Goal: Task Accomplishment & Management: Complete application form

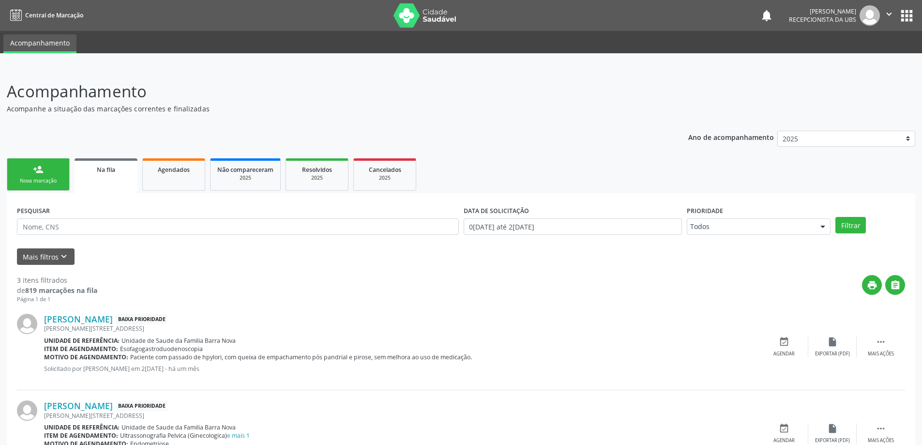
scroll to position [97, 0]
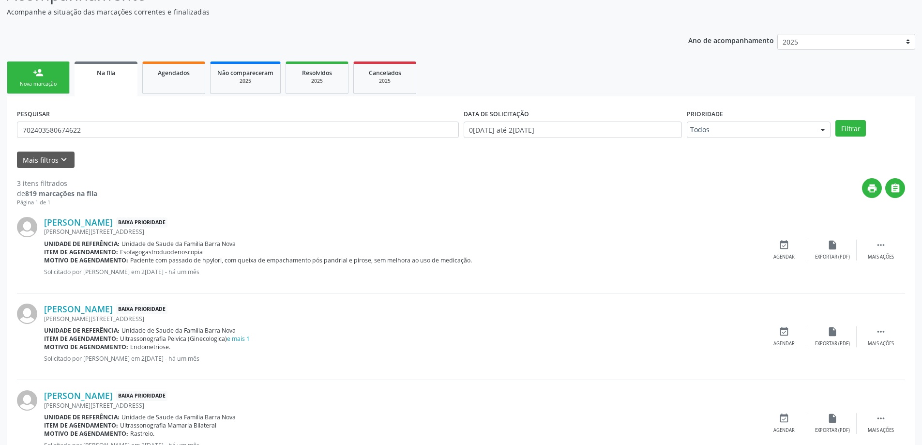
type input "702403580674622"
click at [836, 120] on button "Filtrar" at bounding box center [851, 128] width 31 height 16
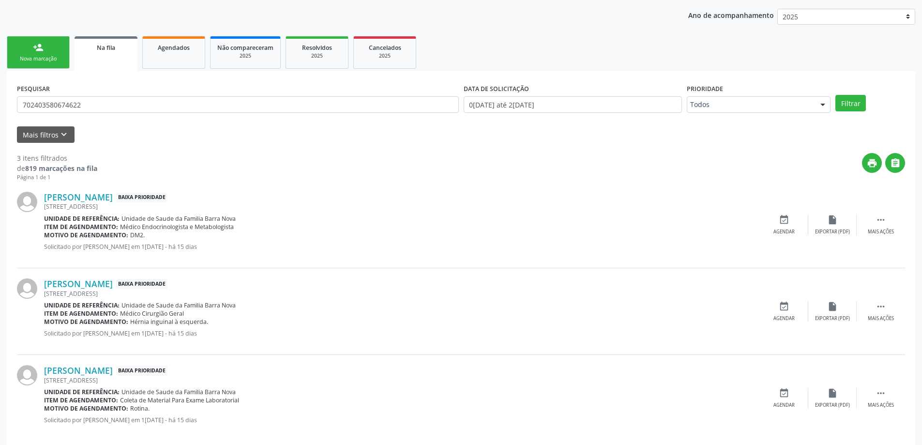
scroll to position [136, 0]
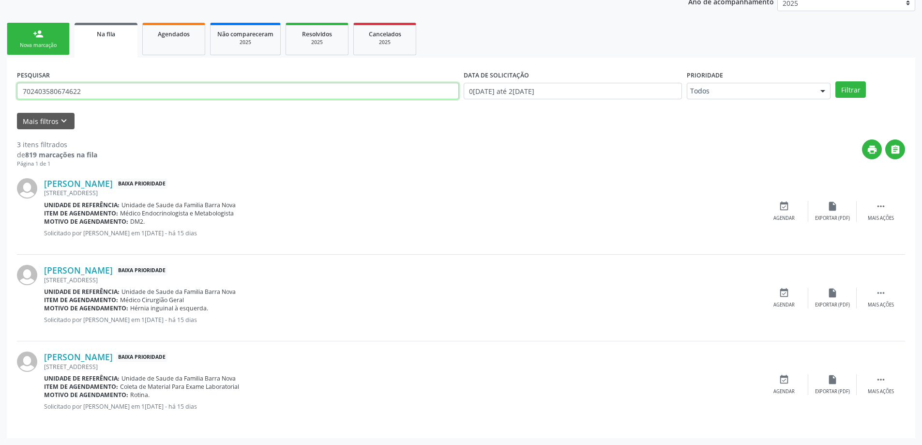
drag, startPoint x: 135, startPoint y: 90, endPoint x: 12, endPoint y: 91, distance: 123.5
click at [12, 91] on div "PESQUISAR 702403580674622 DATA DE SOLICITAÇÃO 0[DATE] até 2[DATE] Prioridade To…" at bounding box center [461, 248] width 909 height 380
click at [35, 41] on link "person_add Nova marcação" at bounding box center [38, 39] width 63 height 32
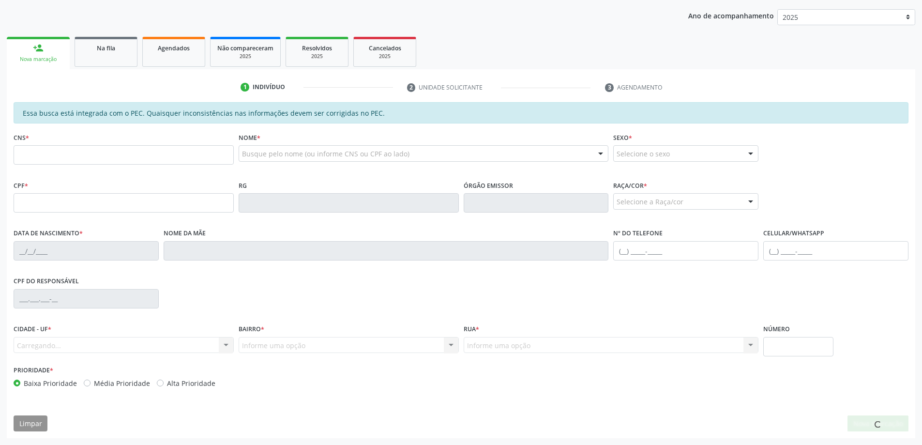
scroll to position [122, 0]
click at [180, 157] on input "text" at bounding box center [124, 154] width 220 height 19
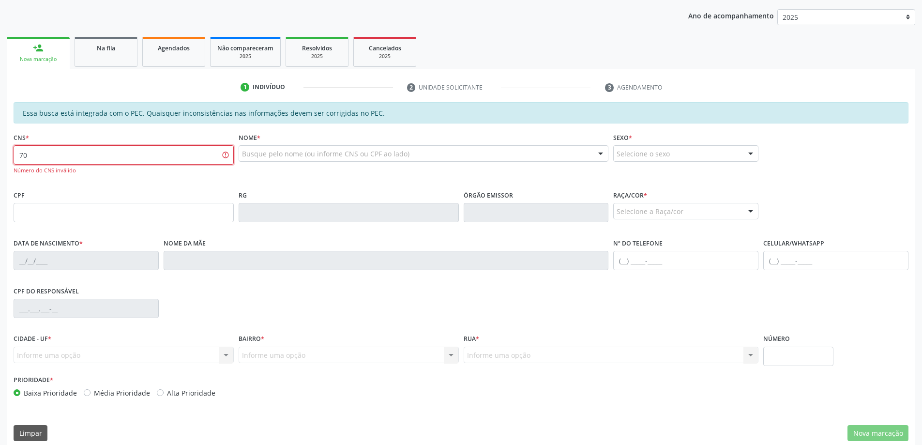
type input "7"
click at [127, 156] on input "705 0094 0399 7254" at bounding box center [124, 154] width 220 height 19
type input "705 0094 0399 7252"
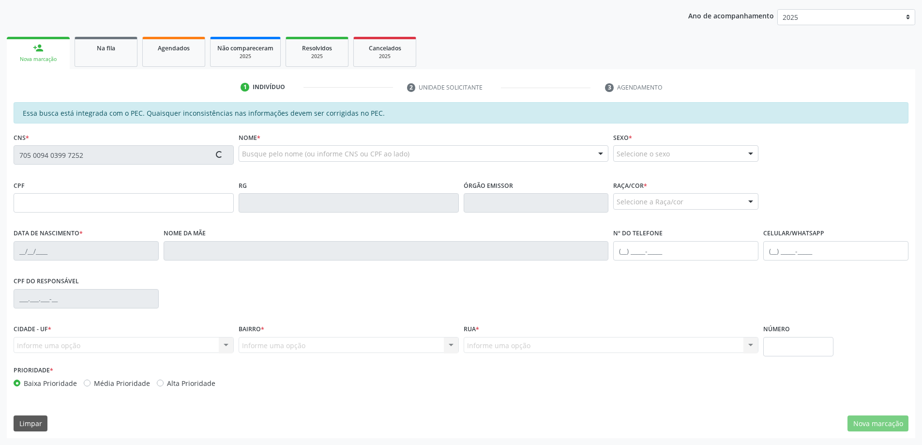
type input "172.615.604-48"
type input "[DATE]"
type input "[PERSON_NAME]"
type input "[PHONE_NUMBER]"
type input "310"
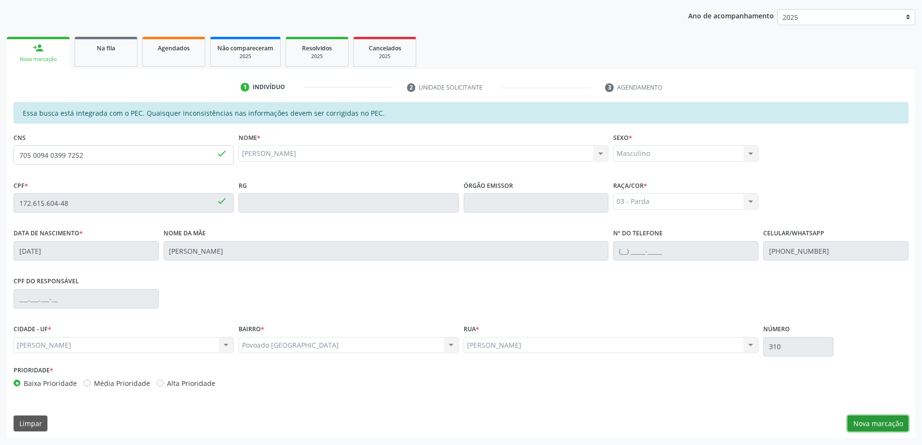
click at [871, 422] on button "Nova marcação" at bounding box center [878, 423] width 61 height 16
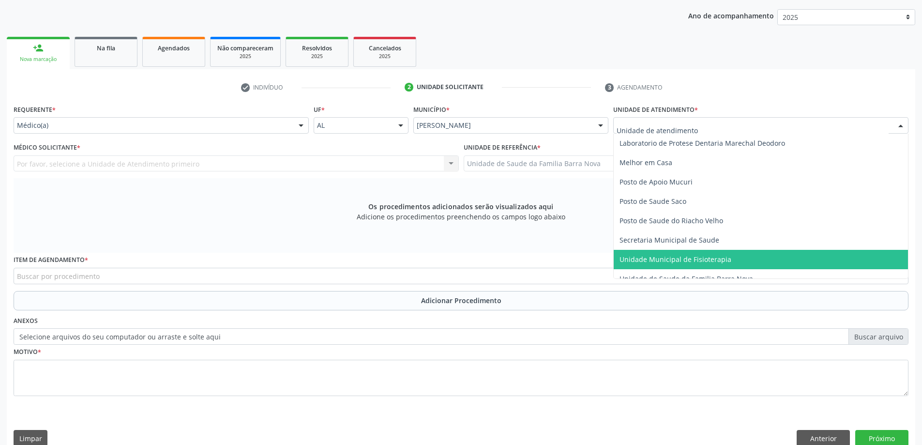
scroll to position [436, 0]
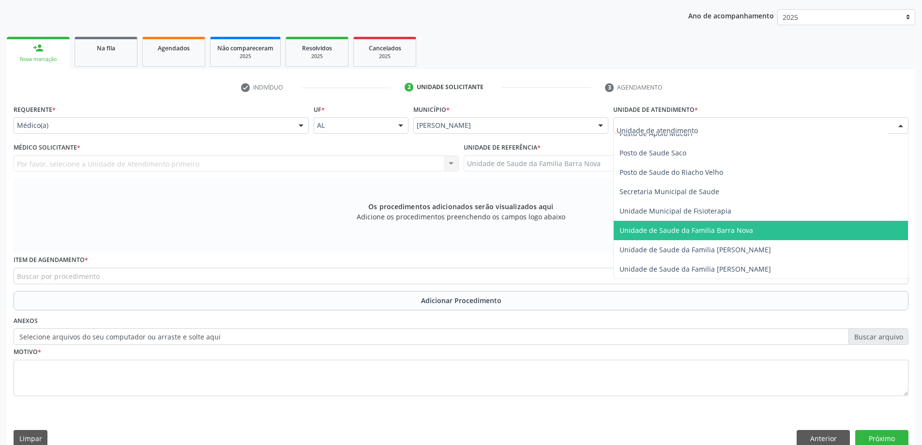
click at [722, 231] on span "Unidade de Saude da Familia Barra Nova" at bounding box center [687, 230] width 134 height 9
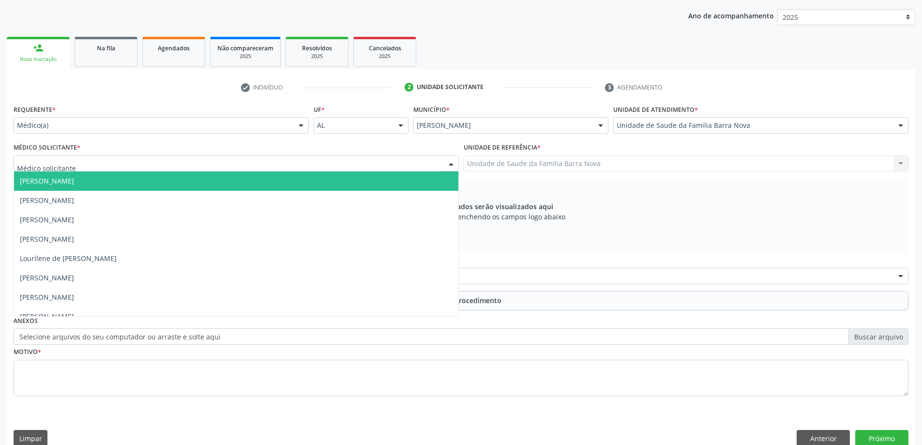
click at [305, 161] on div at bounding box center [236, 163] width 445 height 16
click at [294, 124] on div at bounding box center [301, 126] width 15 height 16
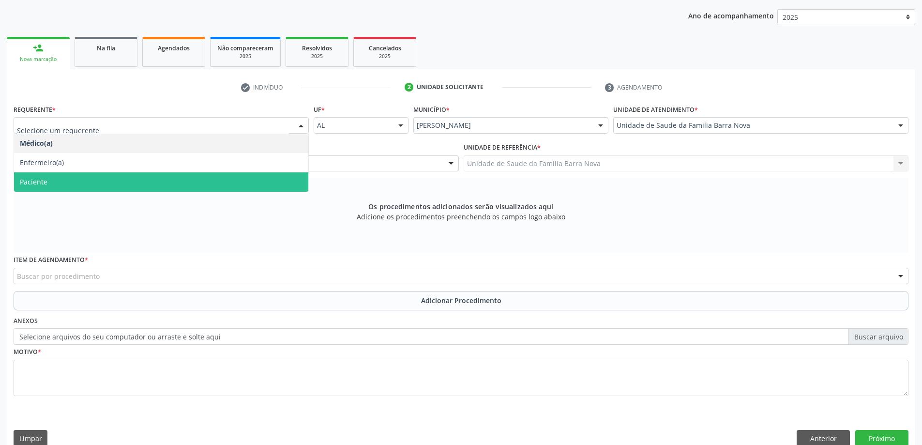
click at [195, 181] on span "Paciente" at bounding box center [161, 181] width 294 height 19
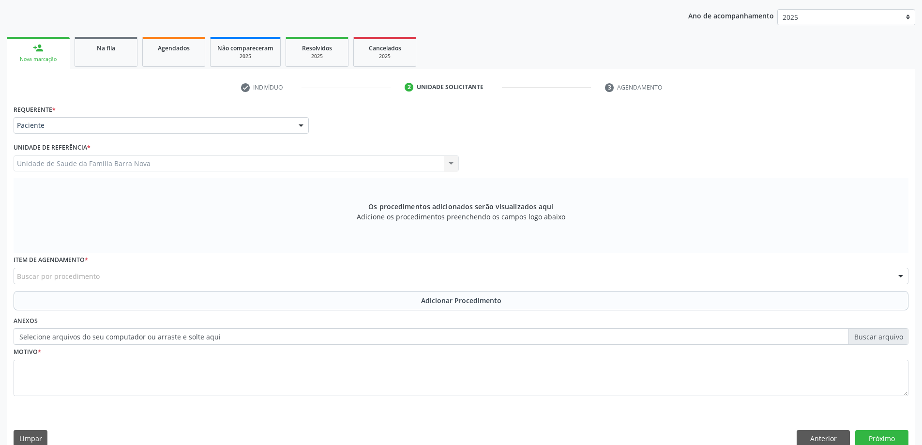
click at [121, 276] on div "Buscar por procedimento" at bounding box center [461, 276] width 895 height 16
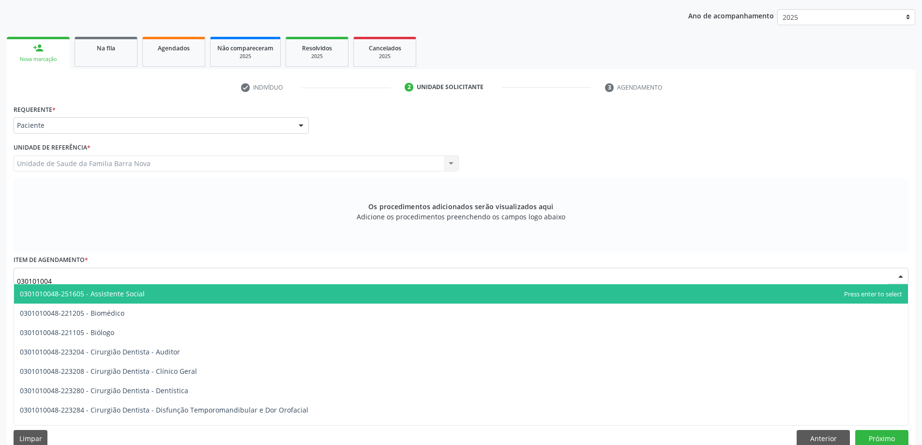
type input "0301010048"
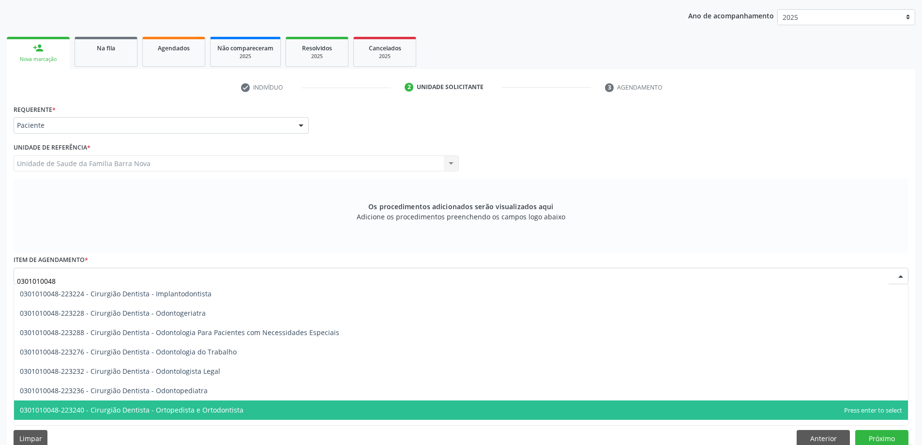
scroll to position [242, 0]
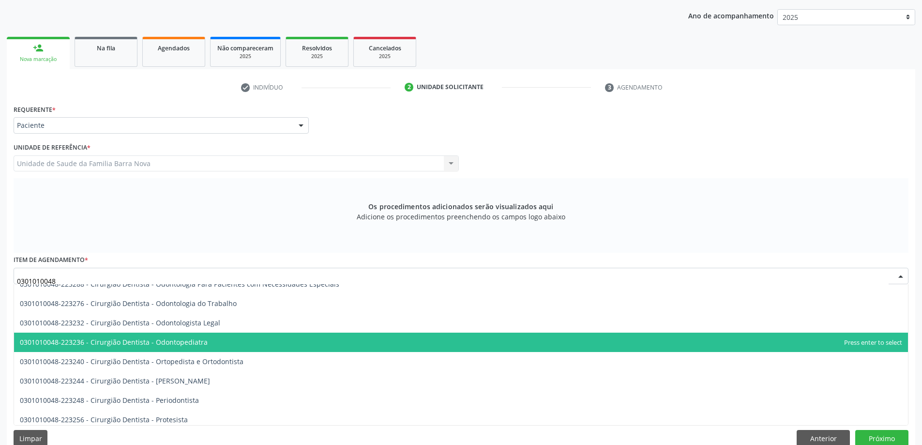
click at [214, 342] on span "0301010048-223236 - Cirurgião Dentista - Odontopediatra" at bounding box center [461, 342] width 894 height 19
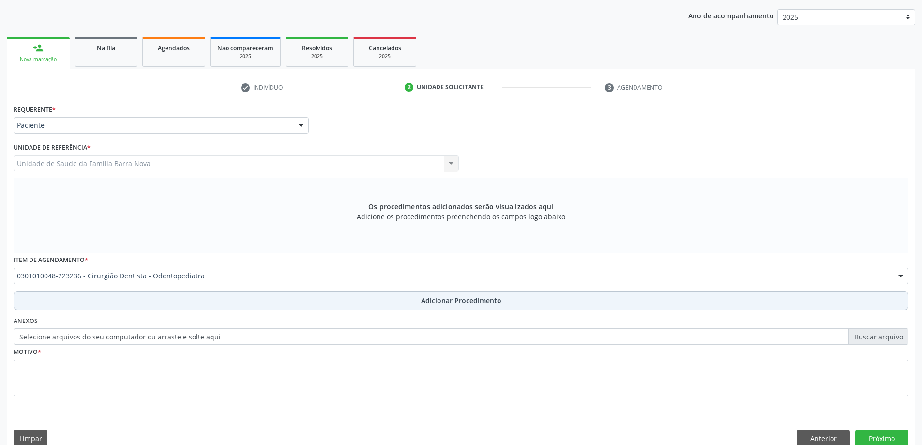
click at [452, 304] on span "Adicionar Procedimento" at bounding box center [461, 300] width 80 height 10
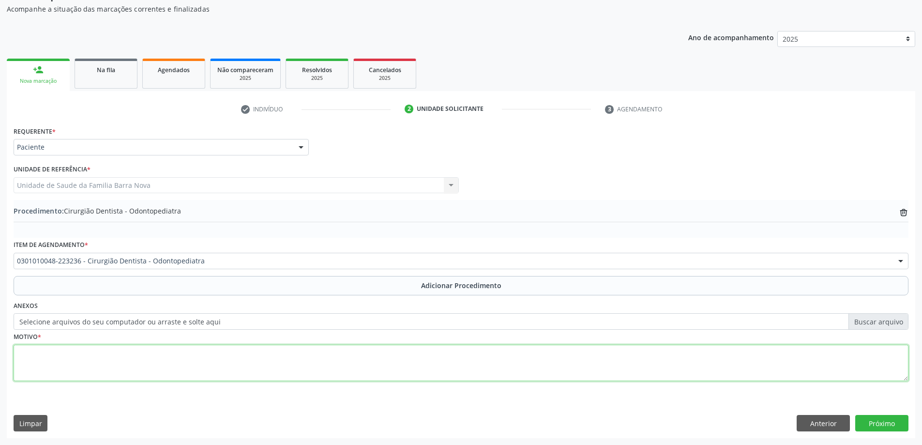
click at [178, 352] on textarea at bounding box center [461, 363] width 895 height 37
type textarea "Paciente autista nivel 3 de suporte."
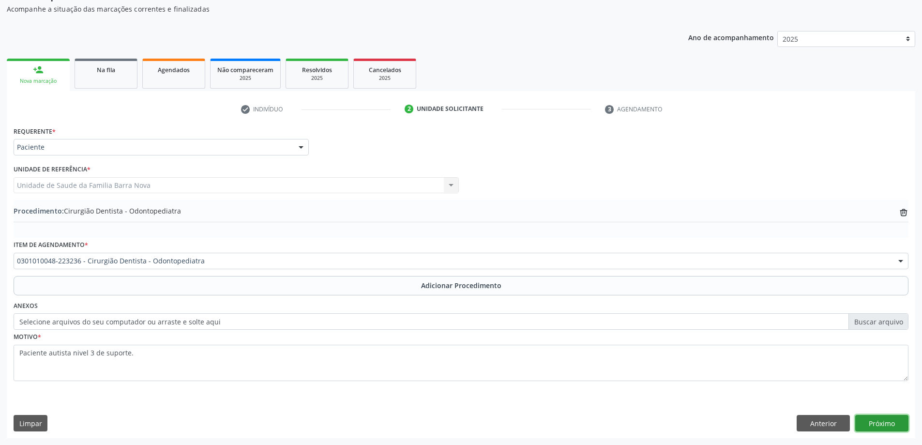
click at [876, 424] on button "Próximo" at bounding box center [881, 423] width 53 height 16
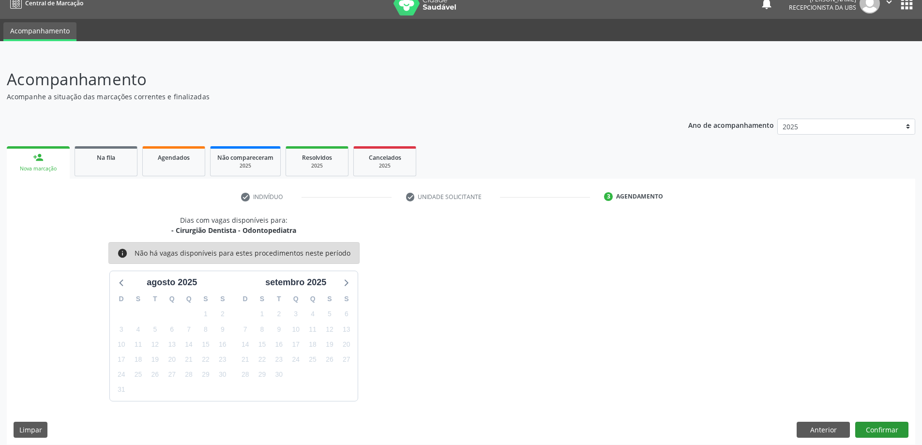
scroll to position [18, 0]
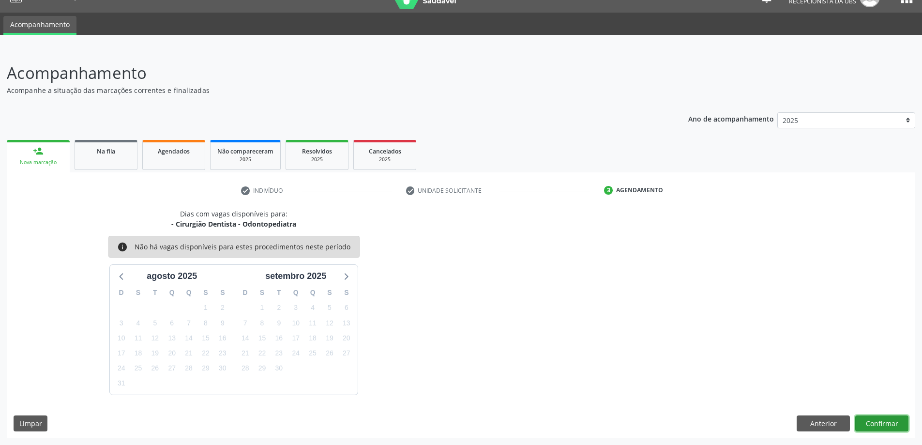
click at [885, 421] on button "Confirmar" at bounding box center [881, 423] width 53 height 16
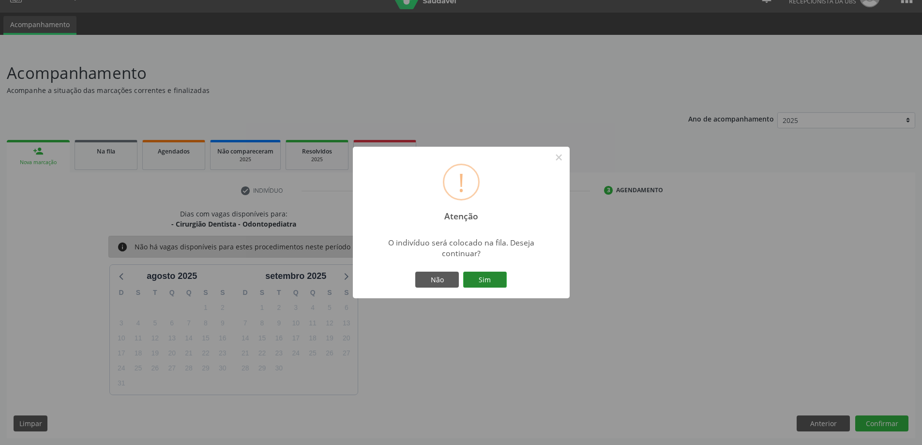
click at [483, 273] on button "Sim" at bounding box center [485, 280] width 44 height 16
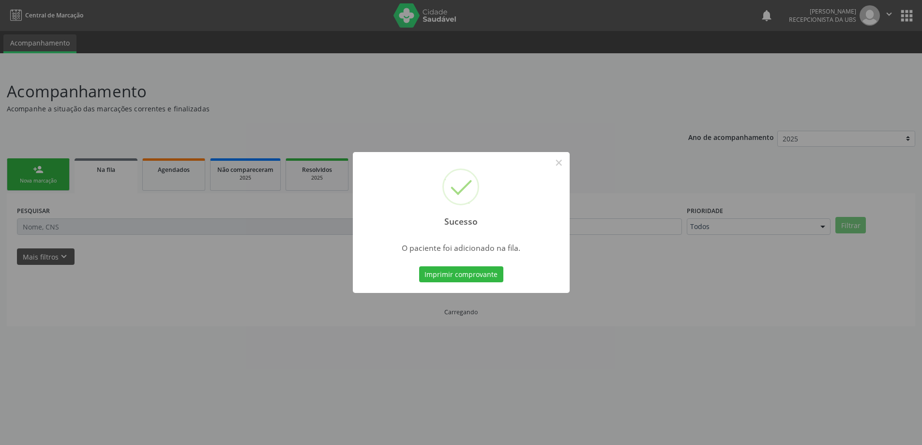
scroll to position [0, 0]
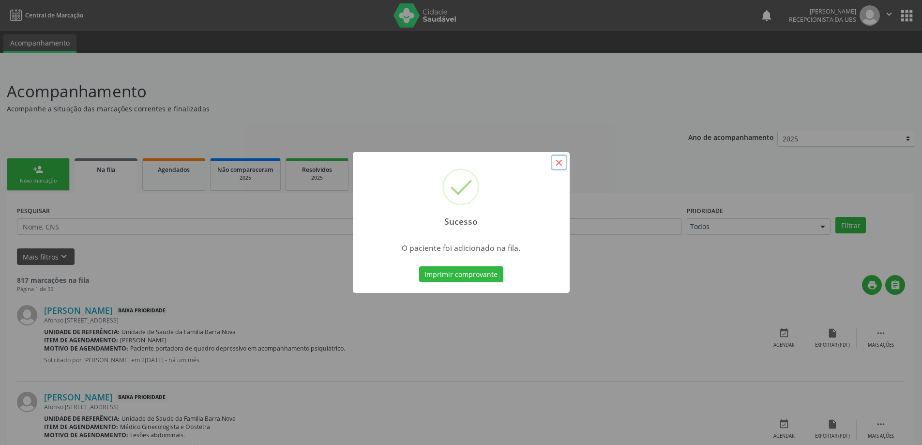
click at [555, 161] on button "×" at bounding box center [559, 162] width 16 height 16
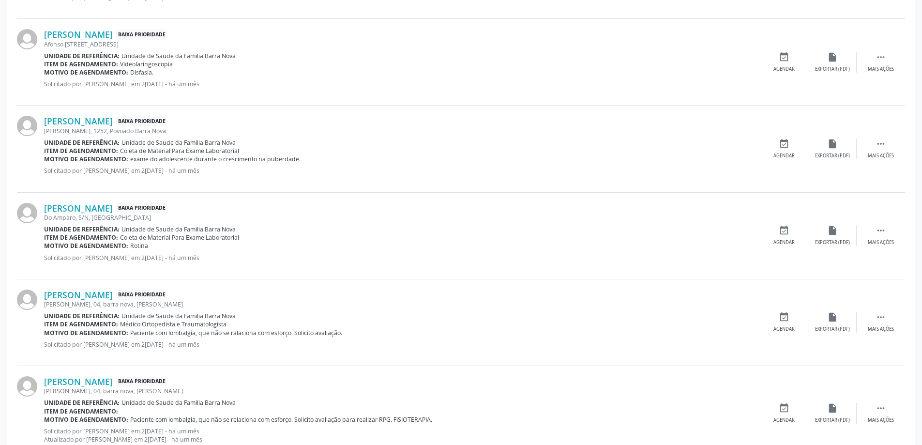
scroll to position [1221, 0]
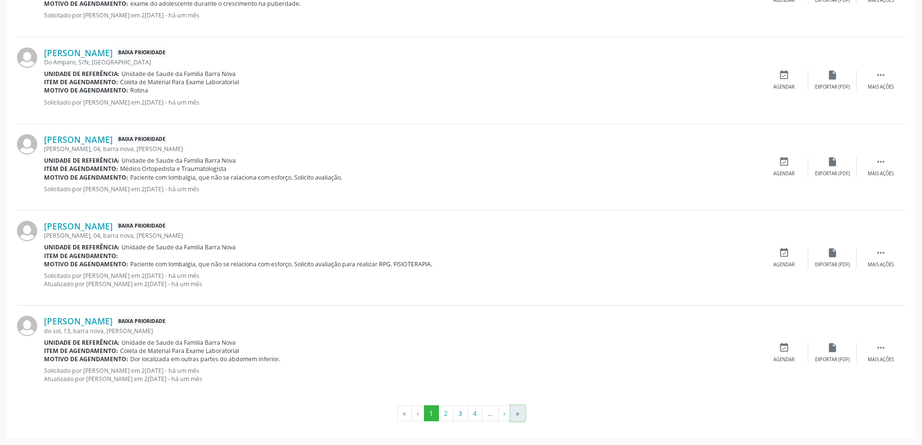
click at [519, 415] on button "»" at bounding box center [518, 413] width 15 height 16
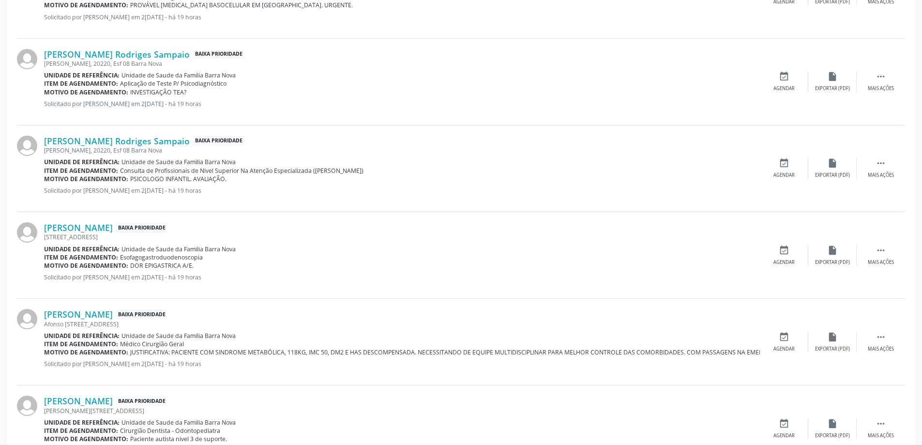
scroll to position [502, 0]
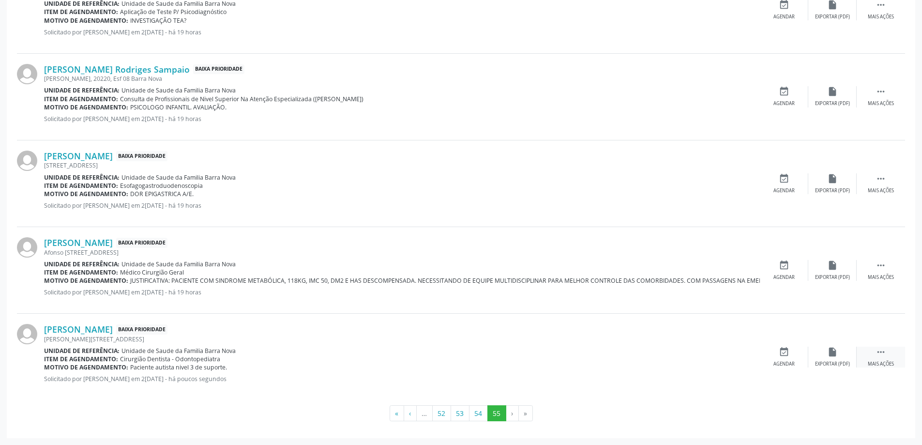
click at [879, 355] on icon "" at bounding box center [881, 352] width 11 height 11
click at [838, 356] on icon "edit" at bounding box center [832, 352] width 11 height 11
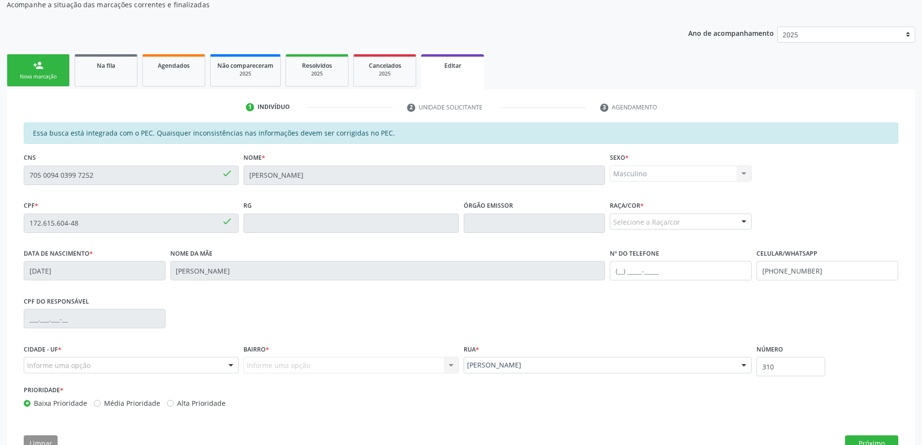
scroll to position [135, 0]
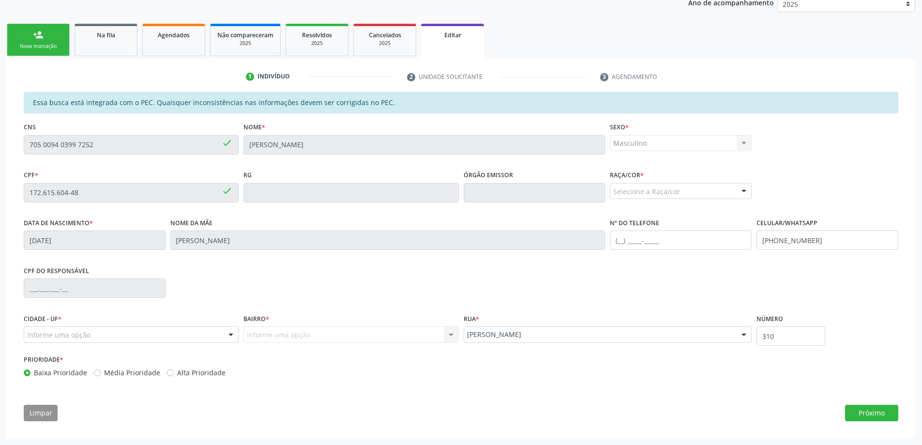
click at [745, 191] on div at bounding box center [744, 191] width 15 height 16
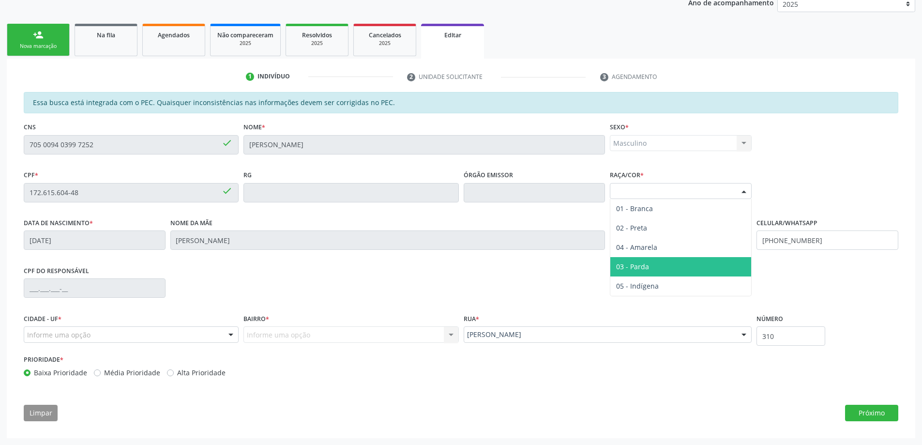
click at [702, 266] on span "03 - Parda" at bounding box center [680, 266] width 141 height 19
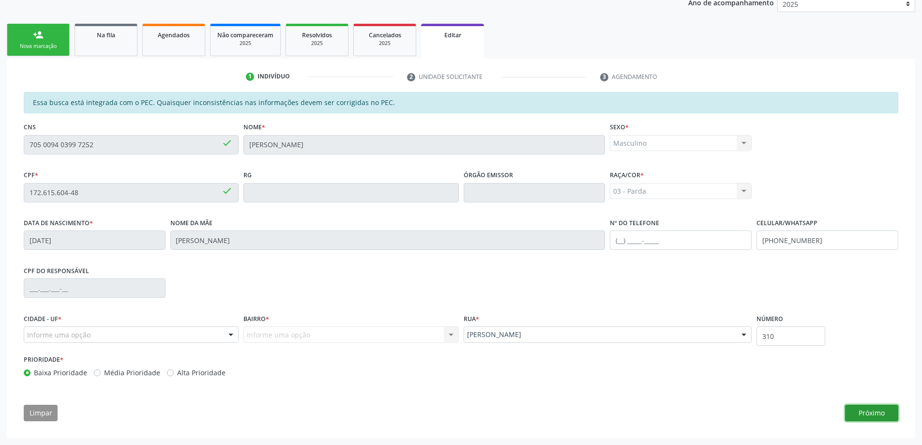
click at [882, 419] on button "Próximo" at bounding box center [871, 413] width 53 height 16
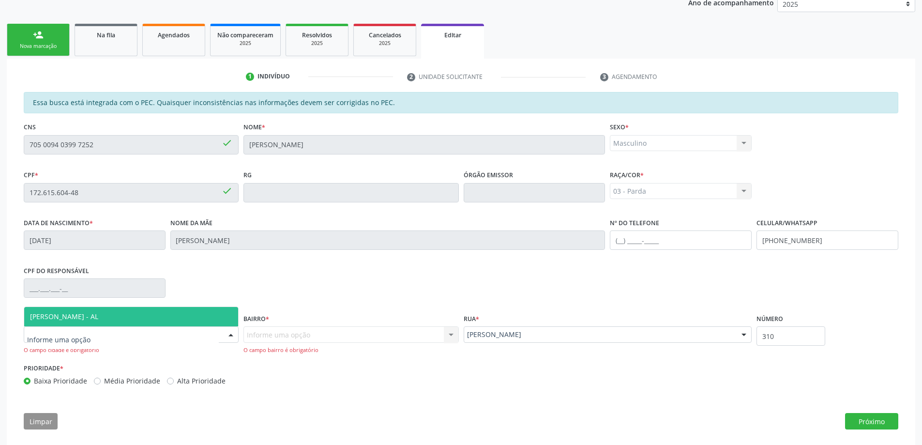
click at [218, 334] on div at bounding box center [131, 334] width 215 height 16
click at [119, 315] on span "[PERSON_NAME] - AL" at bounding box center [131, 316] width 214 height 19
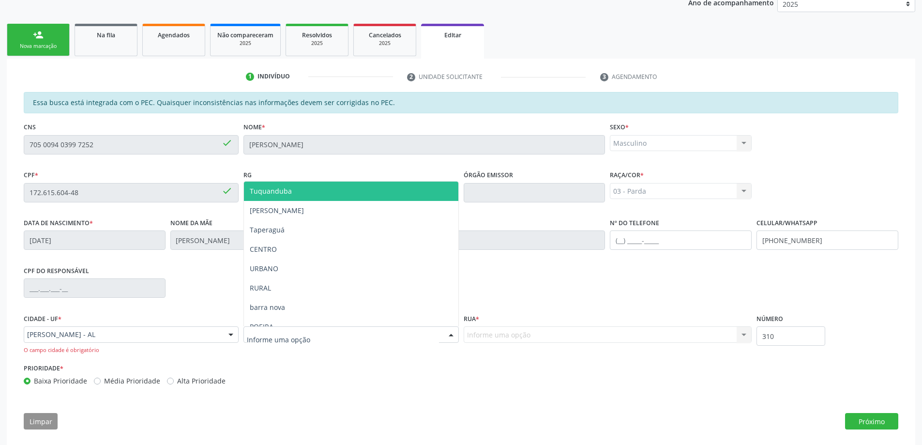
click at [341, 335] on div at bounding box center [351, 334] width 215 height 16
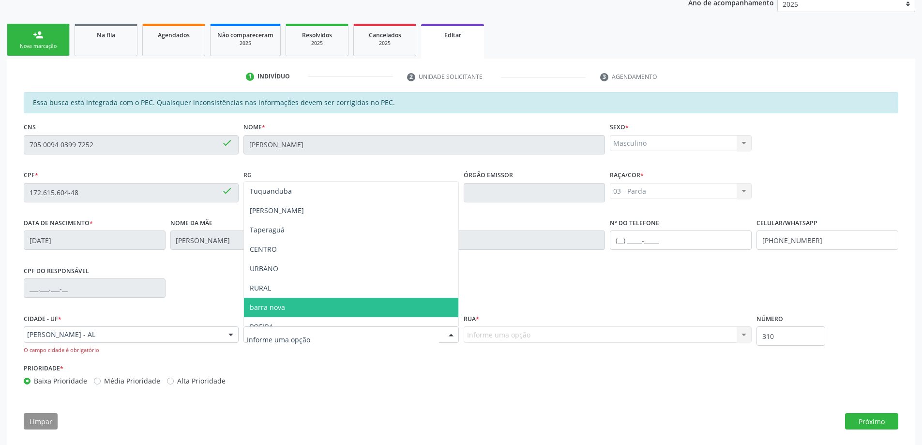
click at [305, 304] on span "barra nova" at bounding box center [351, 307] width 214 height 19
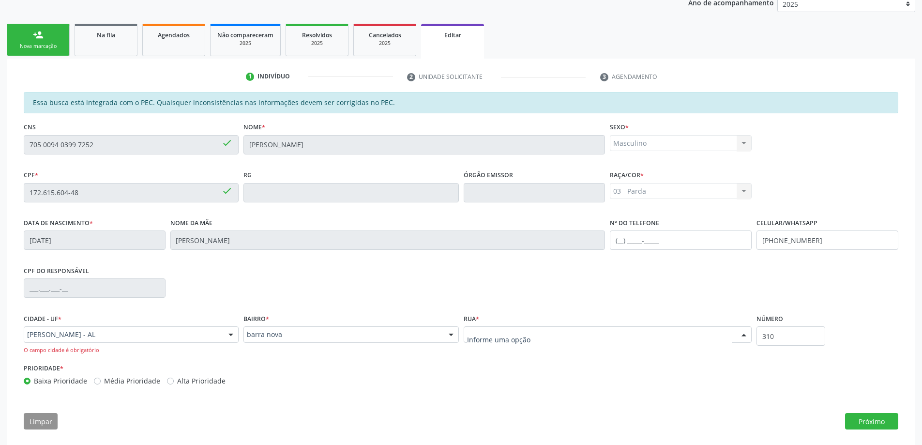
click at [617, 334] on div at bounding box center [608, 334] width 289 height 16
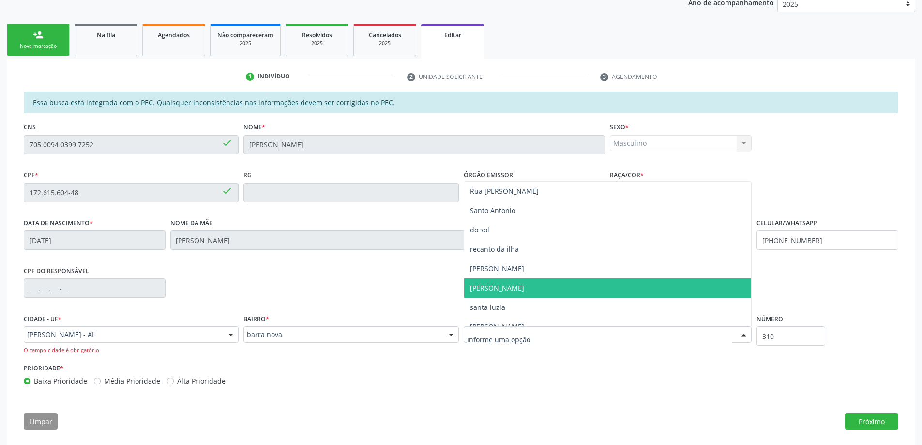
click at [561, 295] on span "[PERSON_NAME]" at bounding box center [608, 287] width 288 height 19
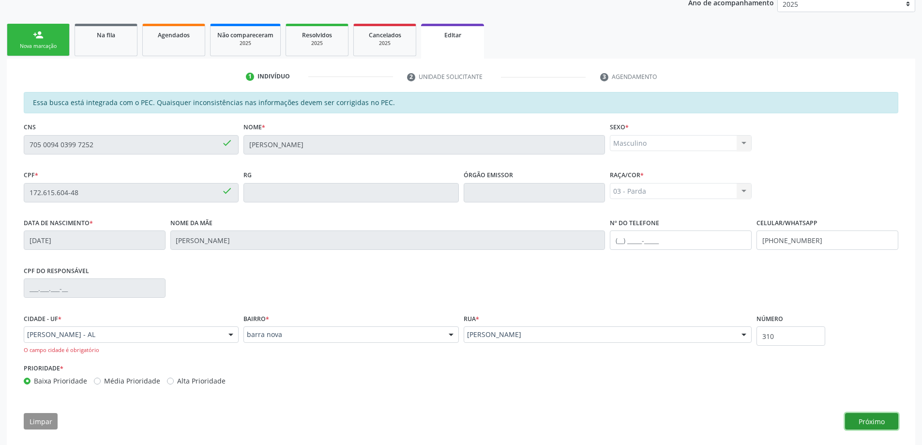
click at [860, 420] on button "Próximo" at bounding box center [871, 421] width 53 height 16
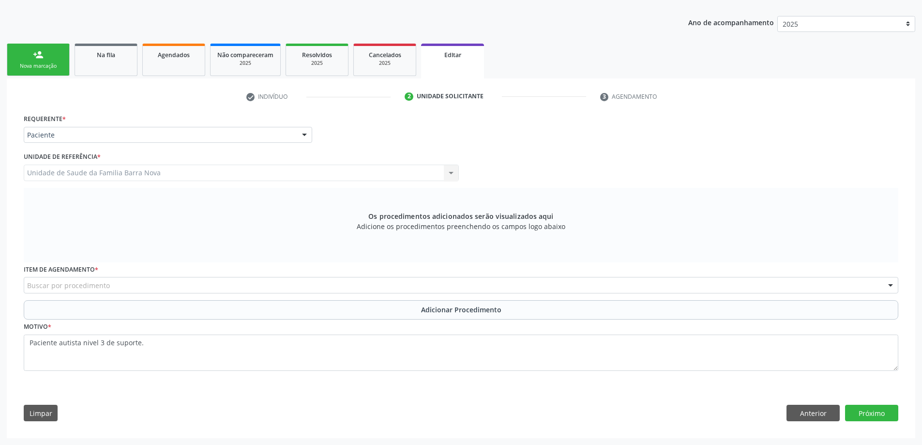
click at [169, 281] on div "Buscar por procedimento" at bounding box center [461, 285] width 875 height 16
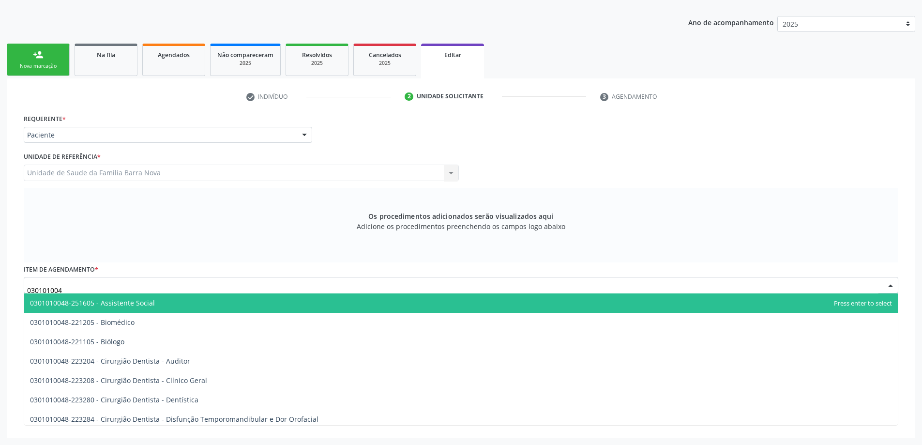
type input "0301010048"
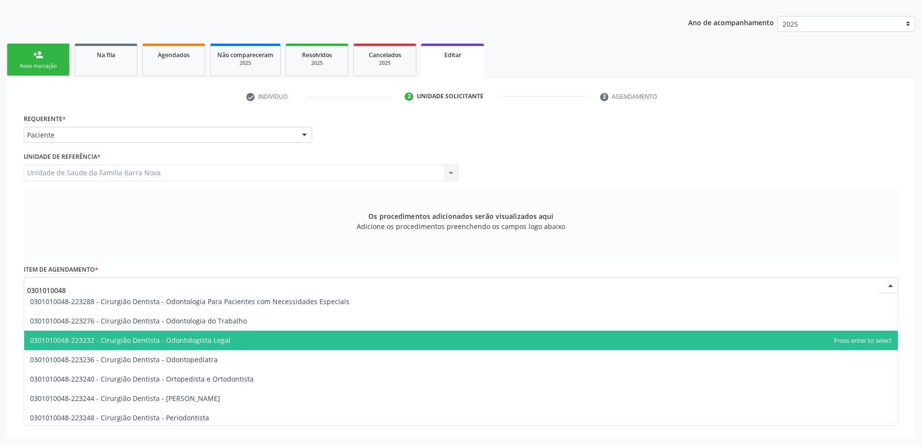
scroll to position [242, 0]
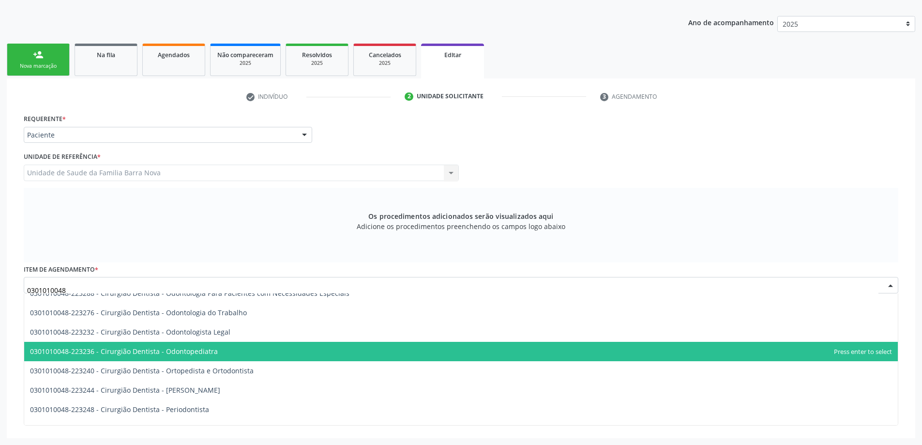
click at [293, 351] on span "0301010048-223236 - Cirurgião Dentista - Odontopediatra" at bounding box center [461, 351] width 874 height 19
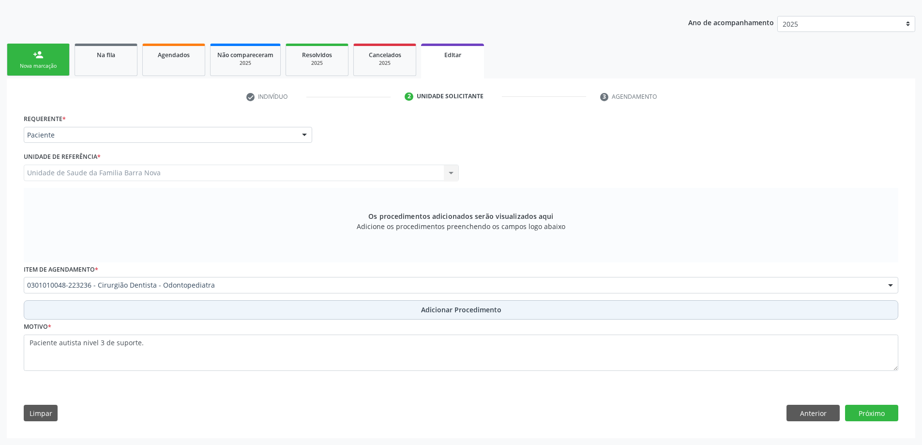
click at [473, 303] on button "Adicionar Procedimento" at bounding box center [461, 309] width 875 height 19
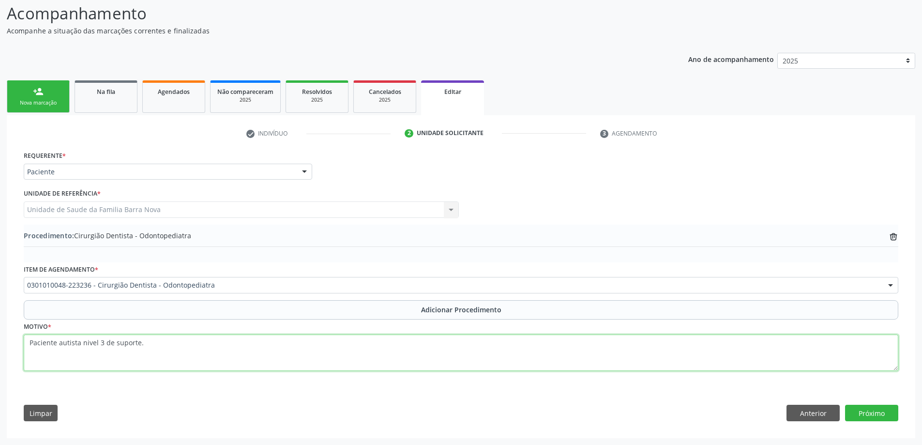
click at [248, 350] on textarea "Paciente autista nivel 3 de suporte." at bounding box center [461, 353] width 875 height 37
type textarea "Paciente autista nivel 3 de suporte. CEO"
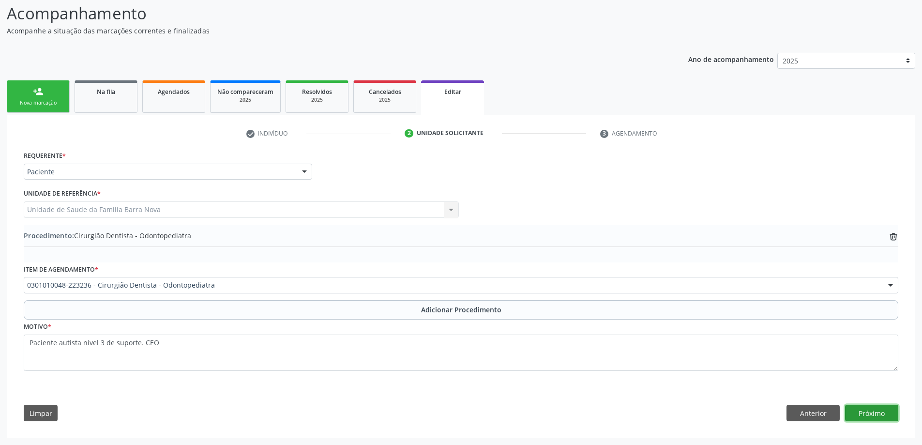
click at [876, 413] on button "Próximo" at bounding box center [871, 413] width 53 height 16
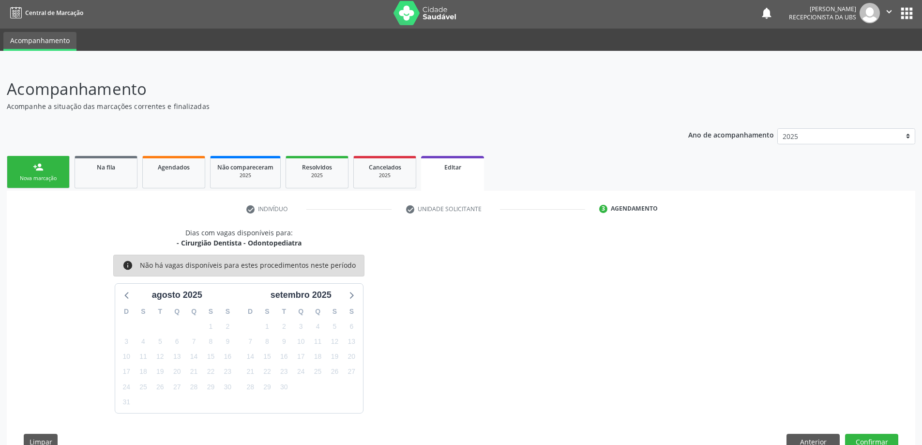
scroll to position [31, 0]
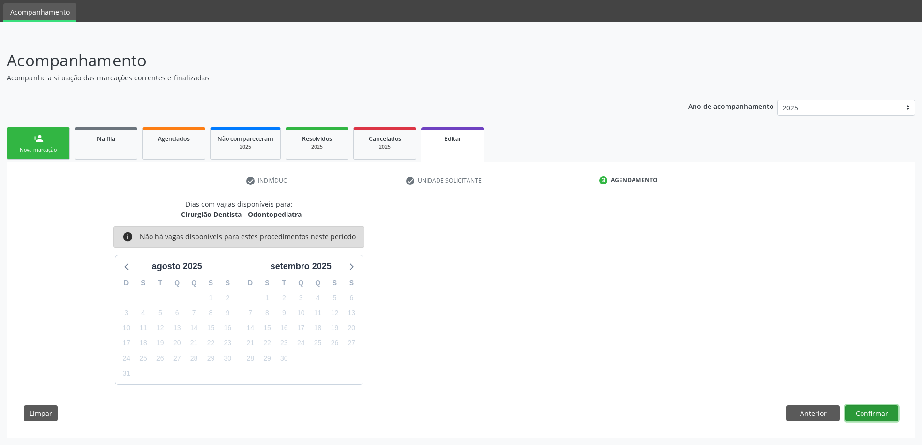
click at [875, 412] on button "Confirmar" at bounding box center [871, 413] width 53 height 16
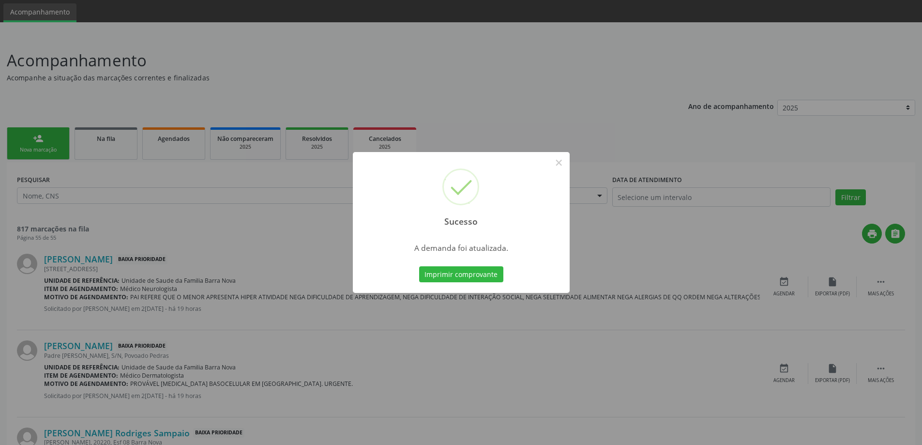
scroll to position [0, 0]
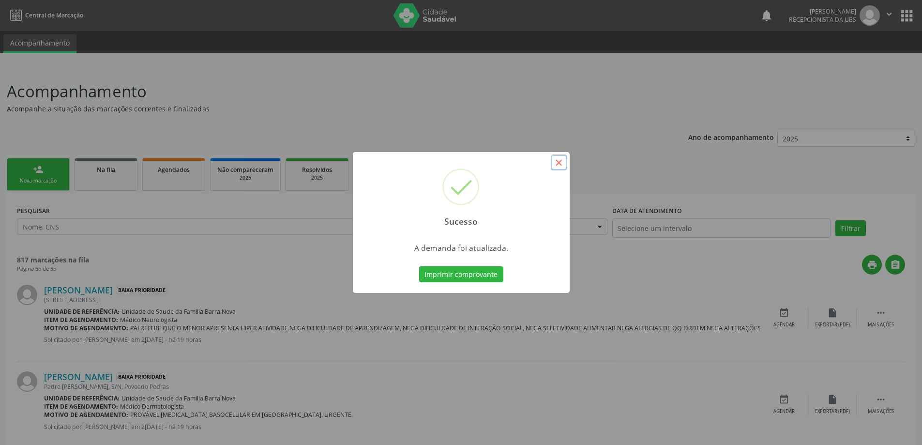
click at [560, 162] on button "×" at bounding box center [559, 162] width 16 height 16
